Goal: Task Accomplishment & Management: Complete application form

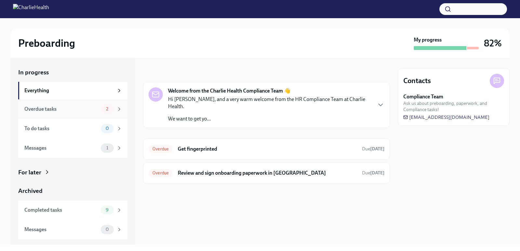
click at [91, 108] on div "Overdue tasks" at bounding box center [61, 109] width 74 height 7
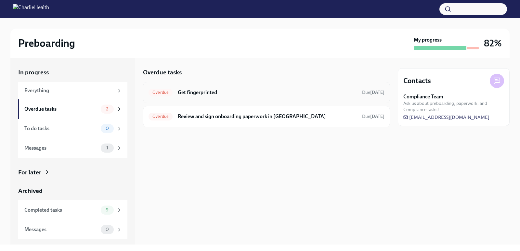
click at [277, 95] on h6 "Get fingerprinted" at bounding box center [267, 92] width 179 height 7
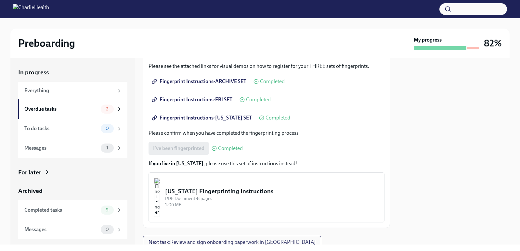
scroll to position [130, 0]
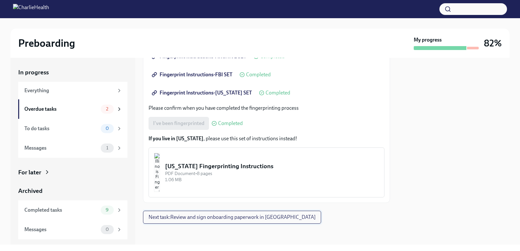
click at [225, 214] on button "Next task : Review and sign onboarding paperwork in [GEOGRAPHIC_DATA]" at bounding box center [232, 217] width 178 height 13
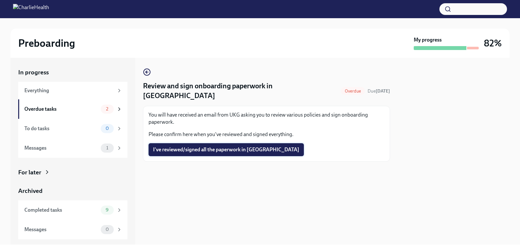
click at [228, 146] on span "I've reviewed/signed all the paperwork in [GEOGRAPHIC_DATA]" at bounding box center [226, 149] width 146 height 6
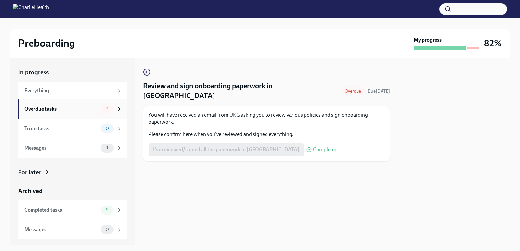
click at [76, 109] on div "Overdue tasks" at bounding box center [61, 109] width 74 height 7
